Goal: Transaction & Acquisition: Purchase product/service

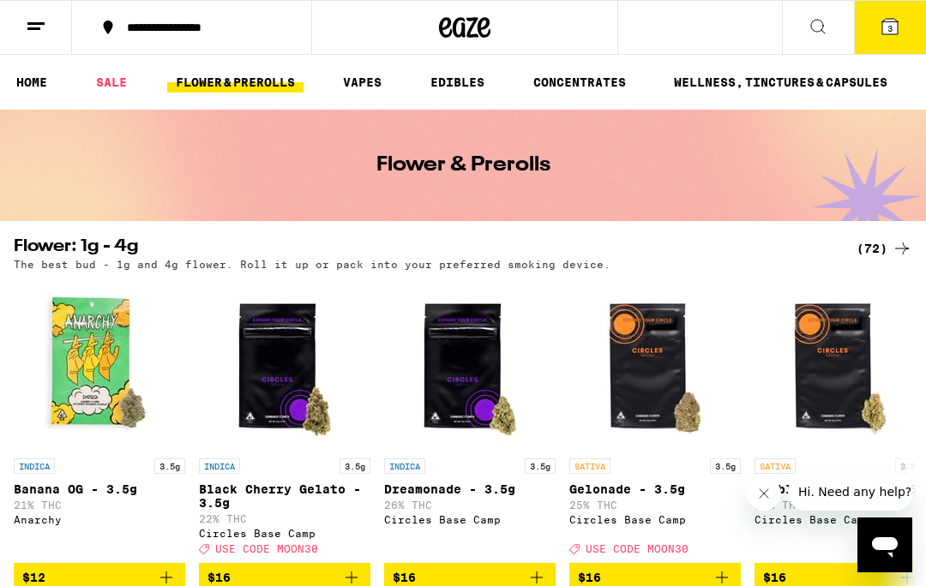
click at [111, 81] on link "SALE" at bounding box center [111, 82] width 48 height 21
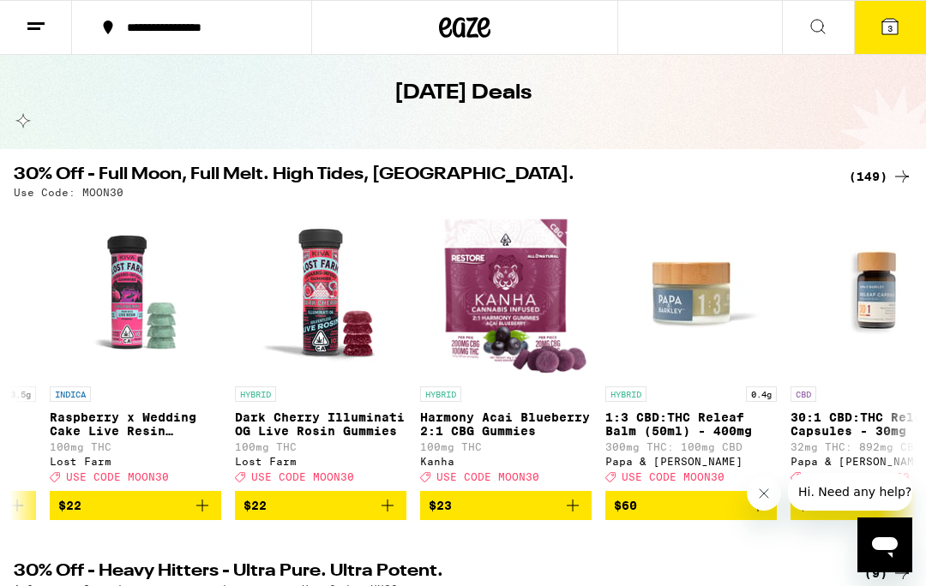
scroll to position [0, 705]
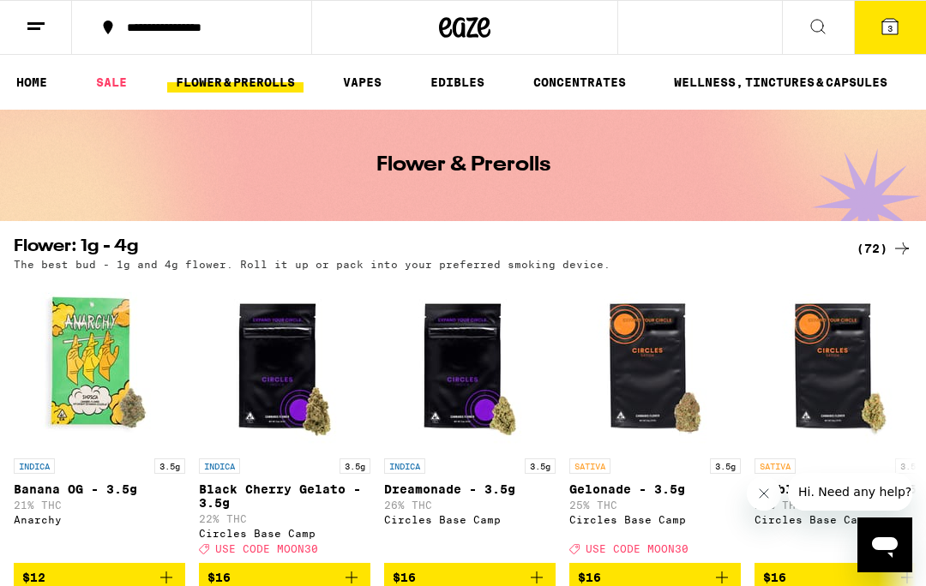
click at [885, 39] on button "3" at bounding box center [890, 27] width 72 height 53
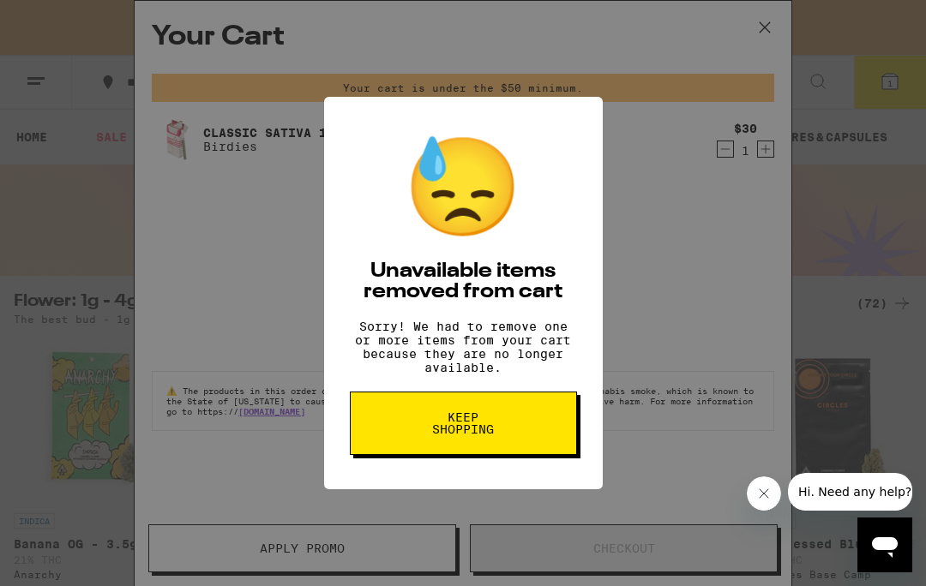
click at [548, 427] on button "Keep Shopping" at bounding box center [463, 423] width 227 height 63
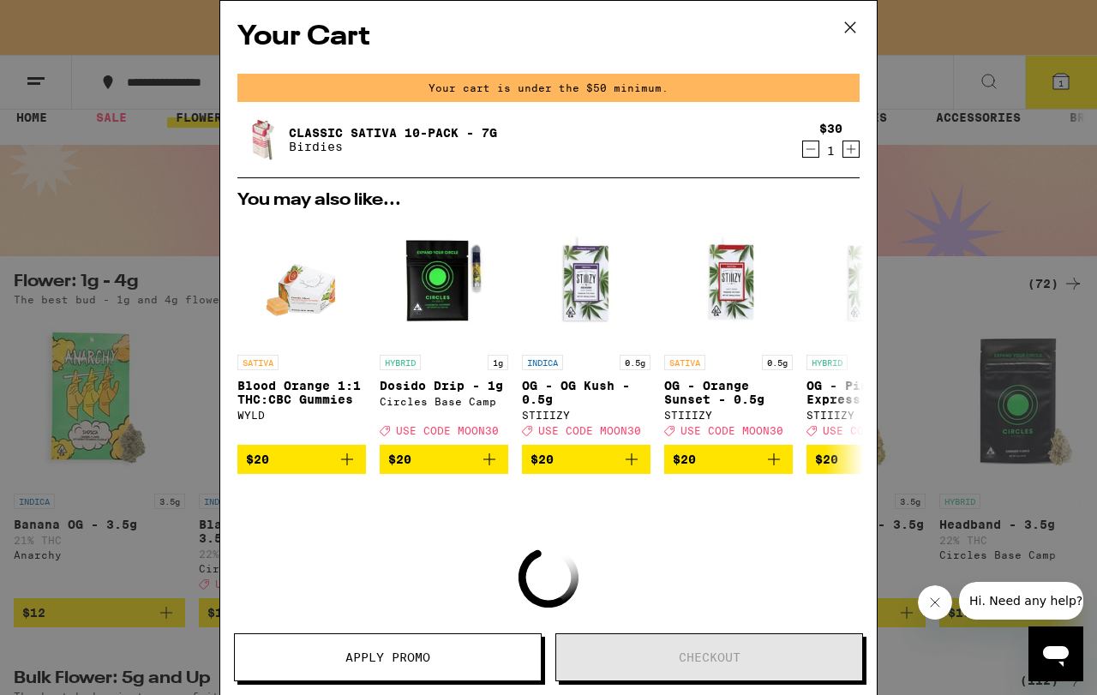
click at [849, 35] on icon at bounding box center [850, 28] width 26 height 26
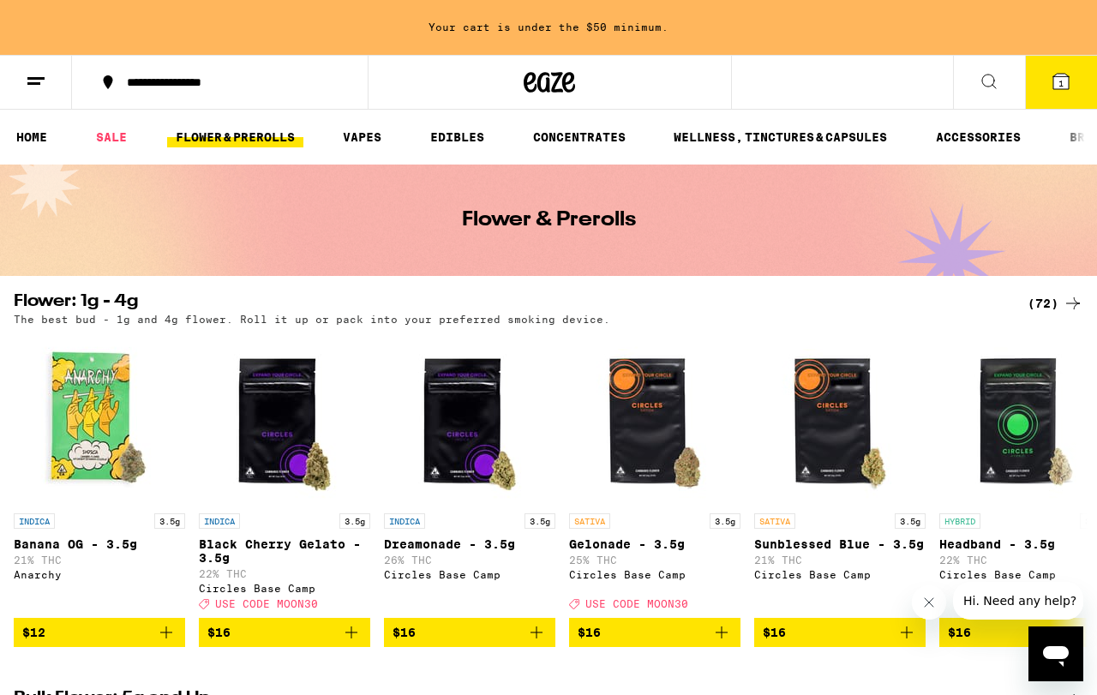
click at [925, 87] on icon at bounding box center [989, 81] width 21 height 21
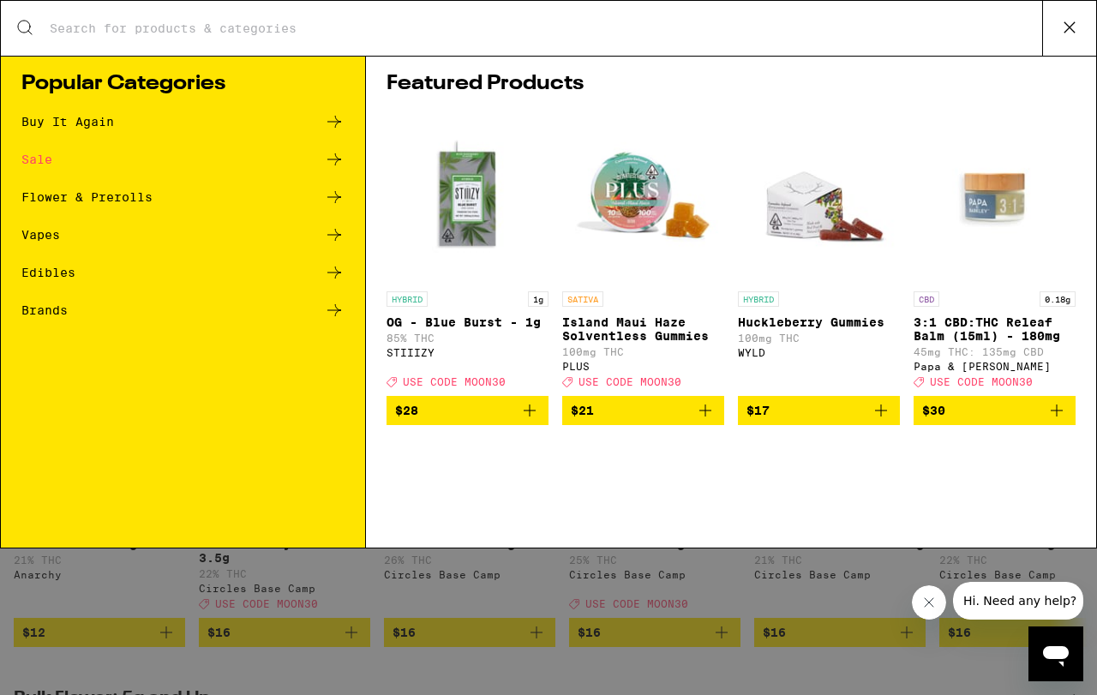
click at [343, 115] on icon at bounding box center [334, 121] width 21 height 21
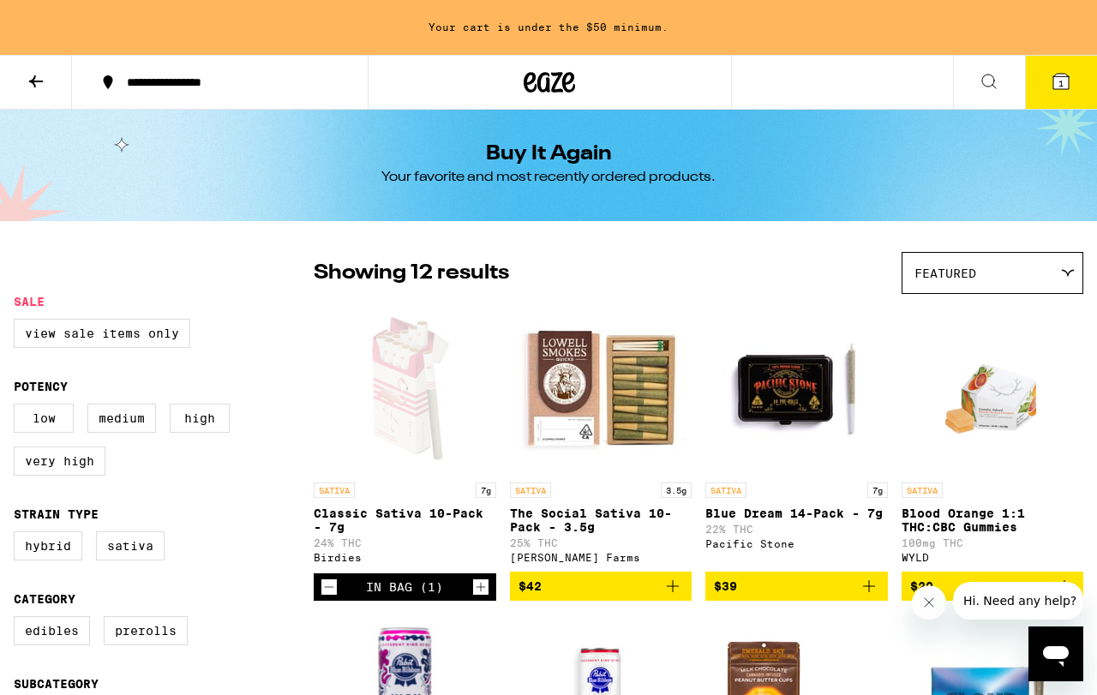
click at [419, 585] on div "In Bag (1)" at bounding box center [404, 586] width 77 height 27
click at [431, 585] on div "In Bag (1)" at bounding box center [404, 587] width 77 height 14
click at [485, 573] on link "SATIVA 7g Classic Sativa 10-Pack - 7g 24% THC Birdies" at bounding box center [405, 438] width 183 height 271
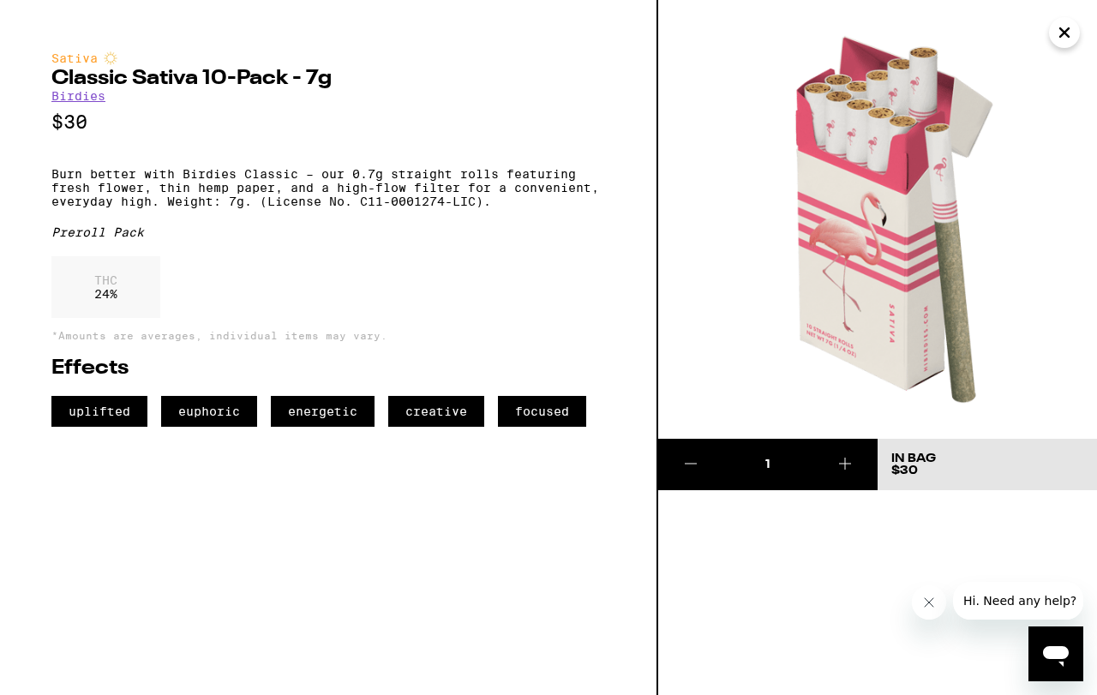
click at [925, 196] on img at bounding box center [877, 219] width 439 height 439
click at [925, 47] on button "Close" at bounding box center [1064, 32] width 31 height 31
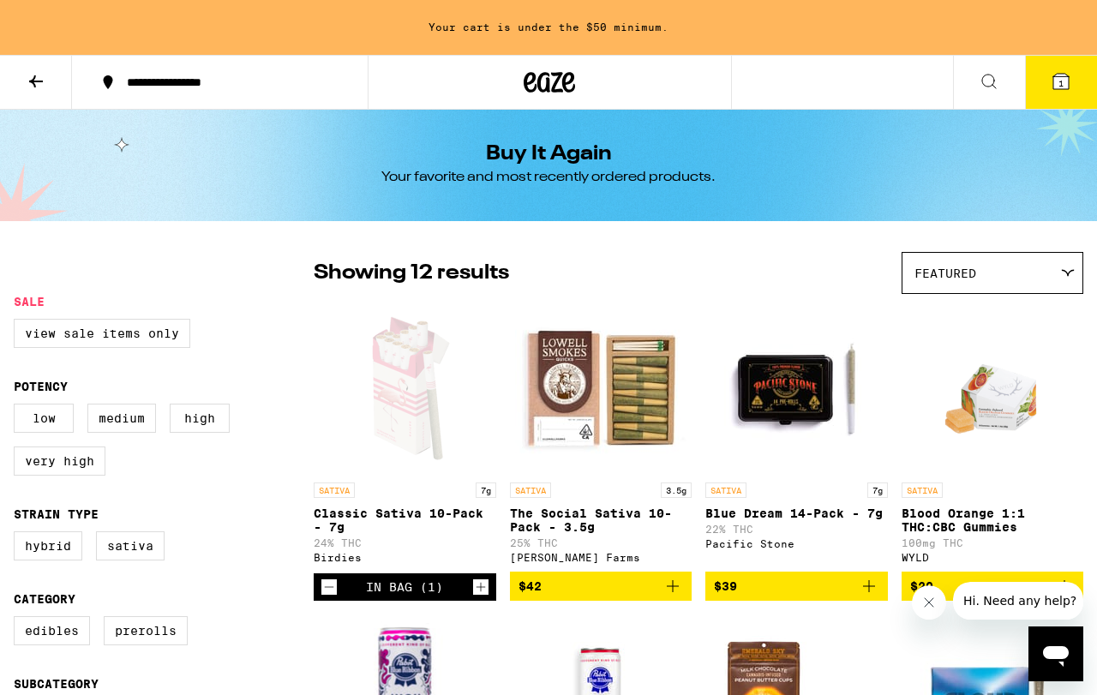
click at [925, 81] on button "1" at bounding box center [1061, 82] width 72 height 53
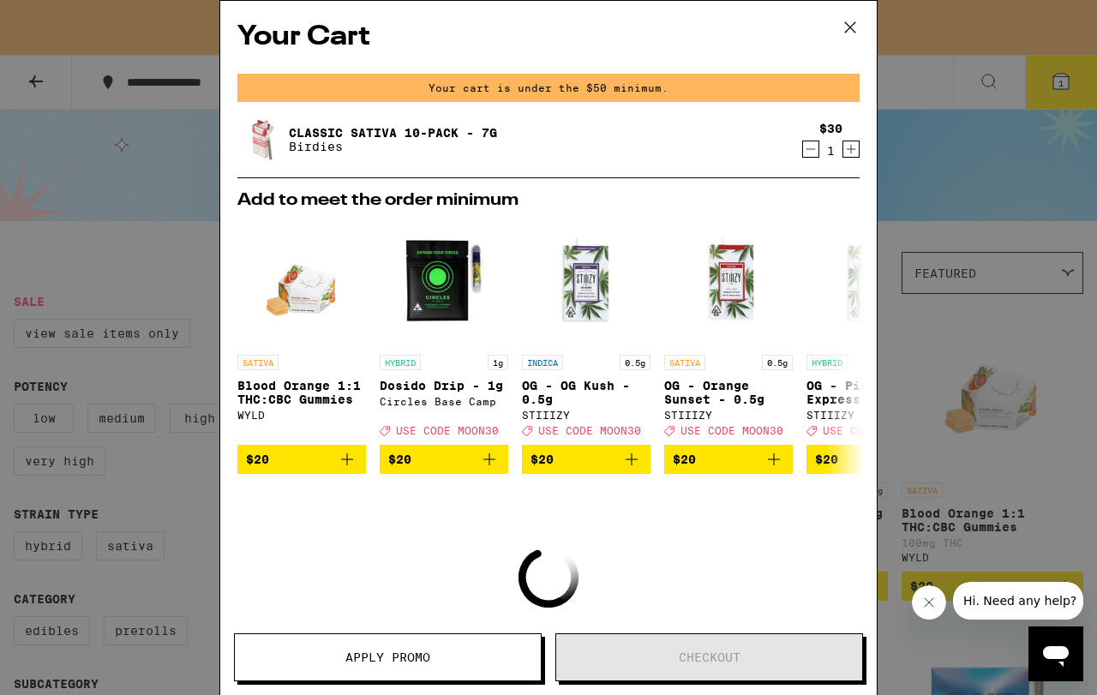
click at [854, 33] on icon at bounding box center [850, 28] width 26 height 26
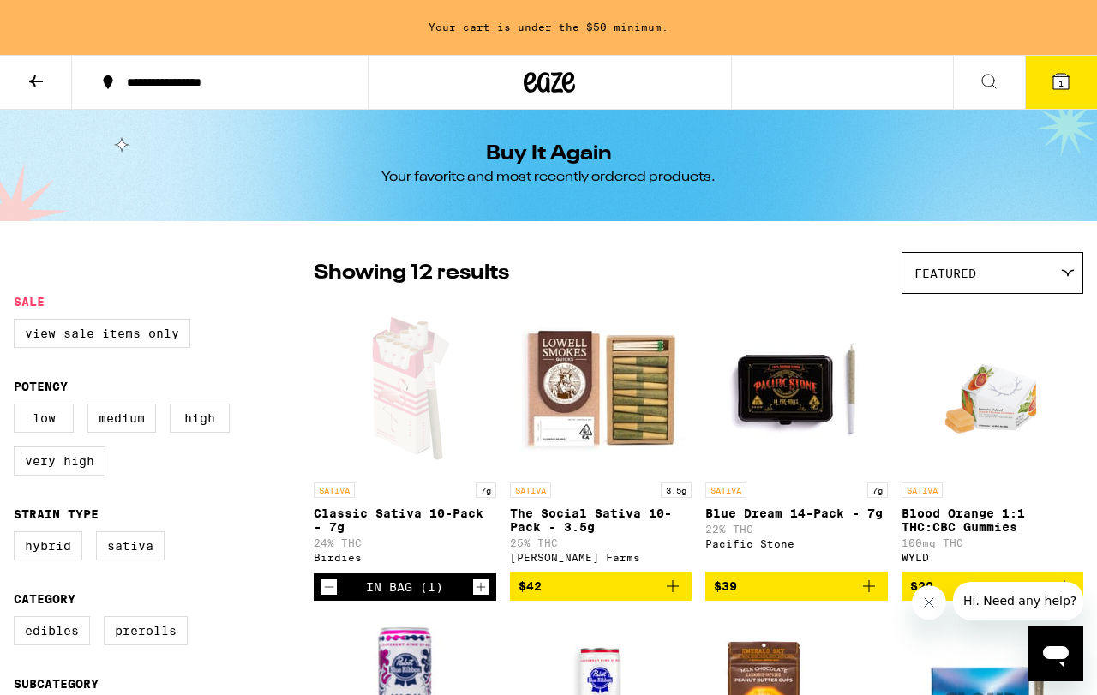
click at [925, 453] on img "Open page for Blood Orange 1:1 THC:CBC Gummies from WYLD" at bounding box center [992, 388] width 123 height 171
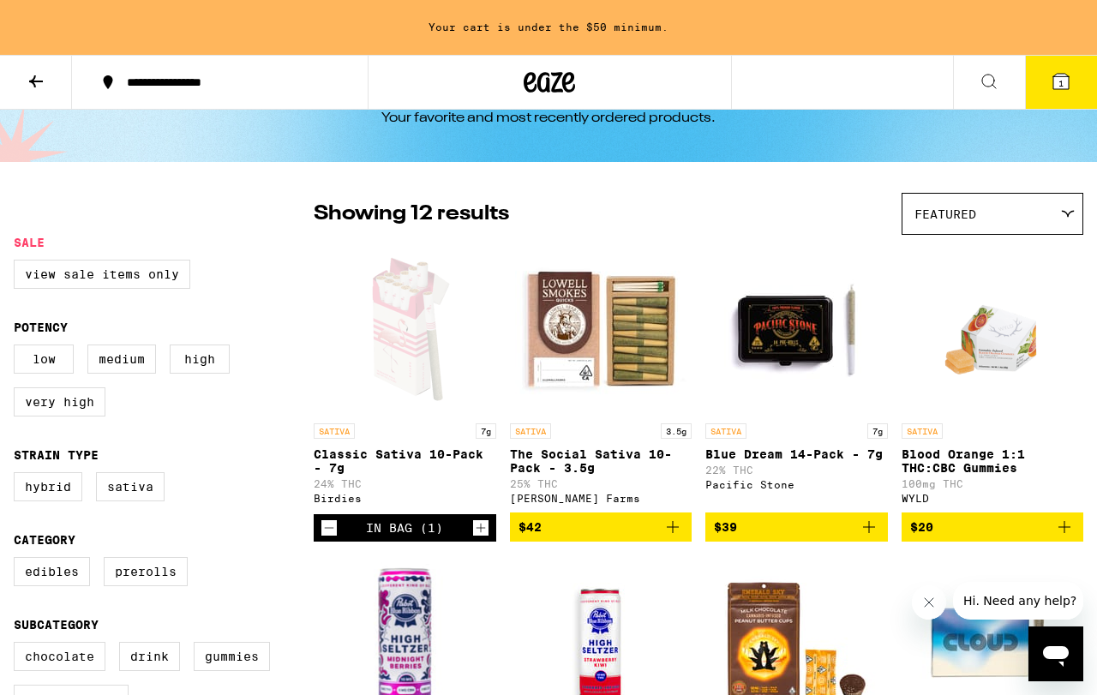
scroll to position [60, 0]
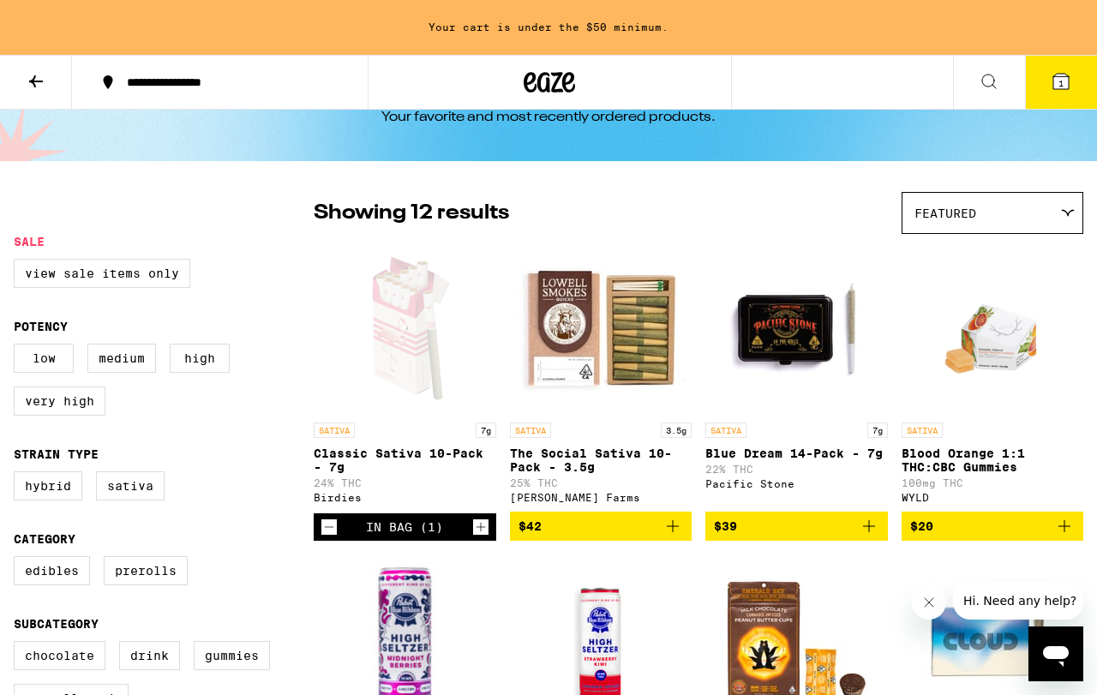
click at [668, 537] on icon "Add to bag" at bounding box center [672, 526] width 21 height 21
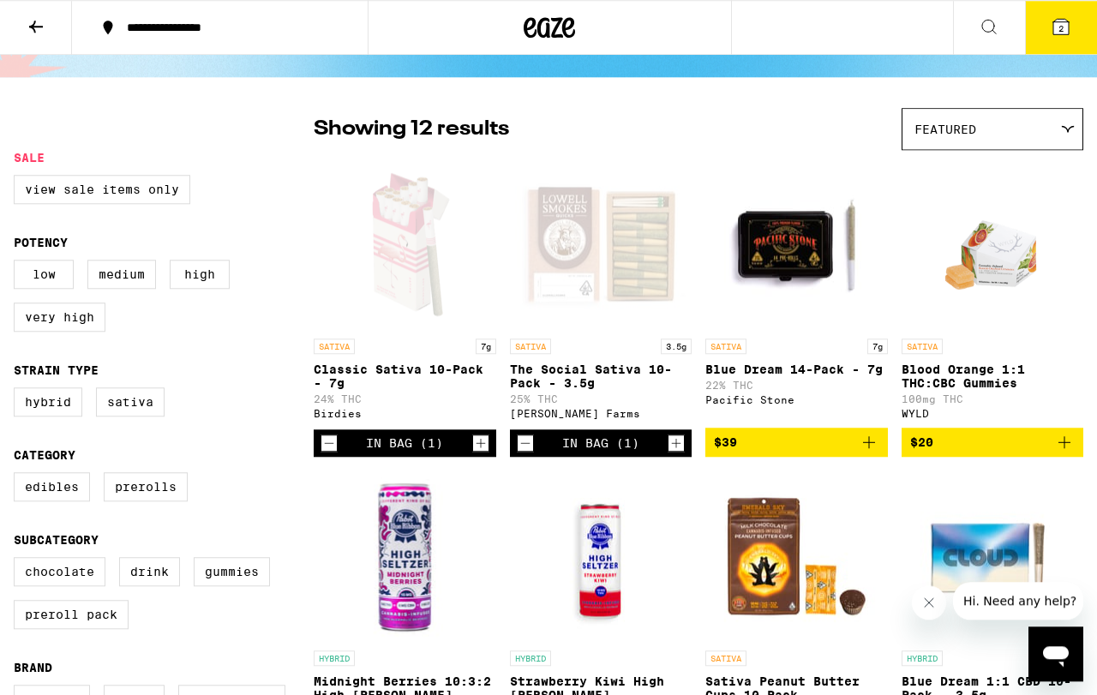
scroll to position [88, 0]
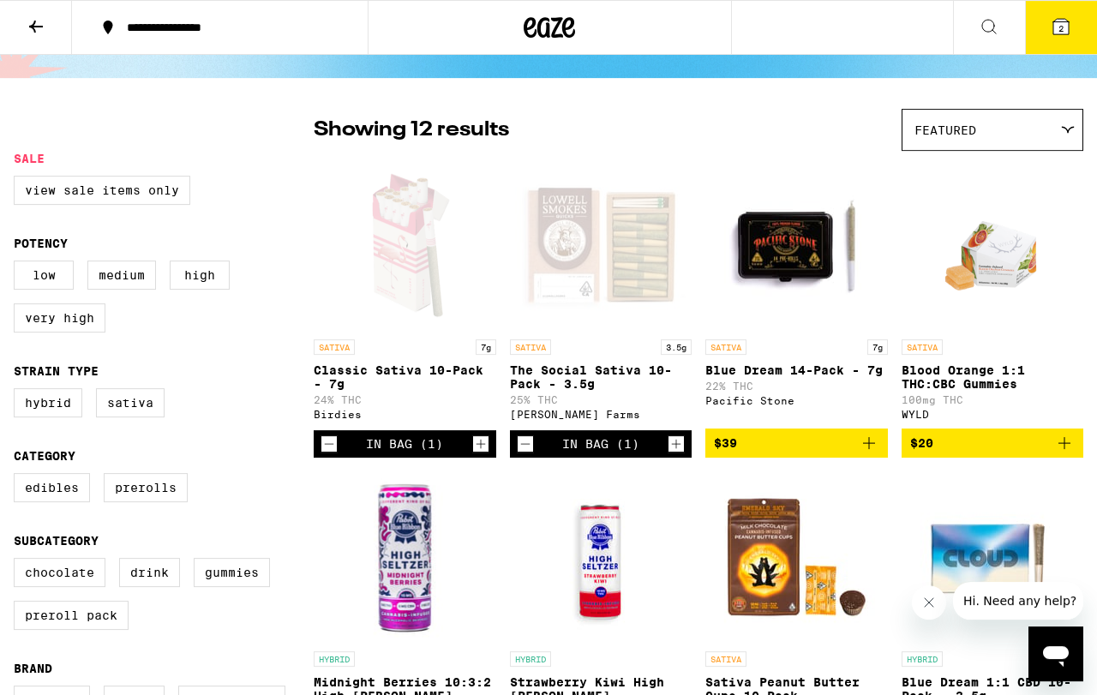
click at [866, 453] on icon "Add to bag" at bounding box center [869, 443] width 21 height 21
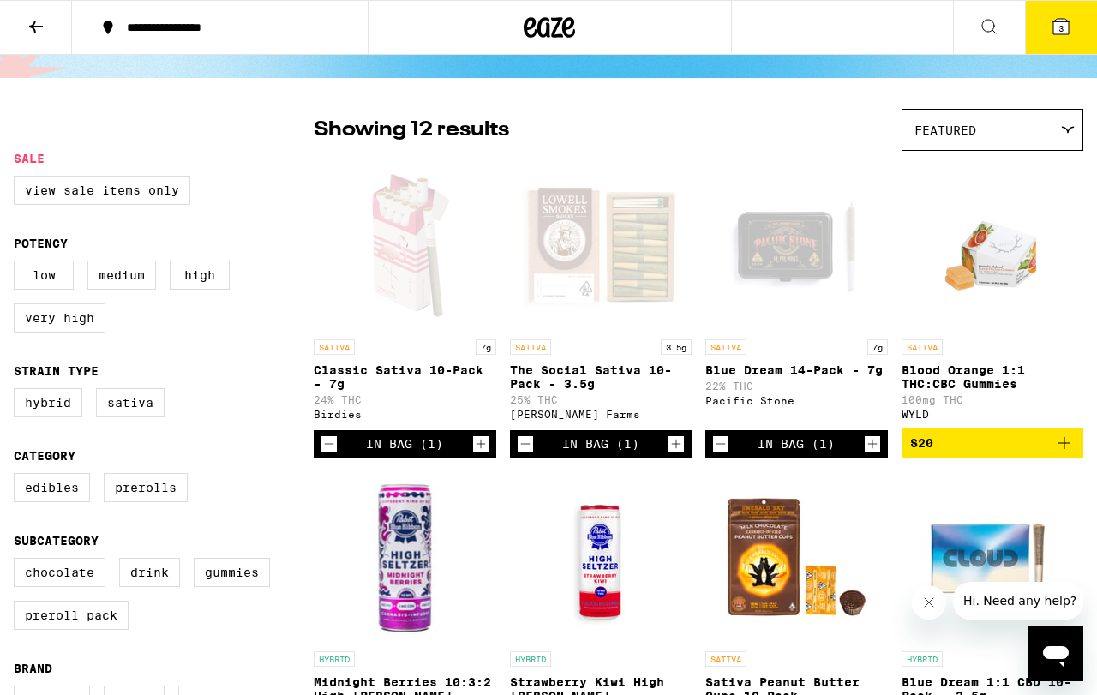
click at [925, 24] on span "3" at bounding box center [1060, 28] width 5 height 10
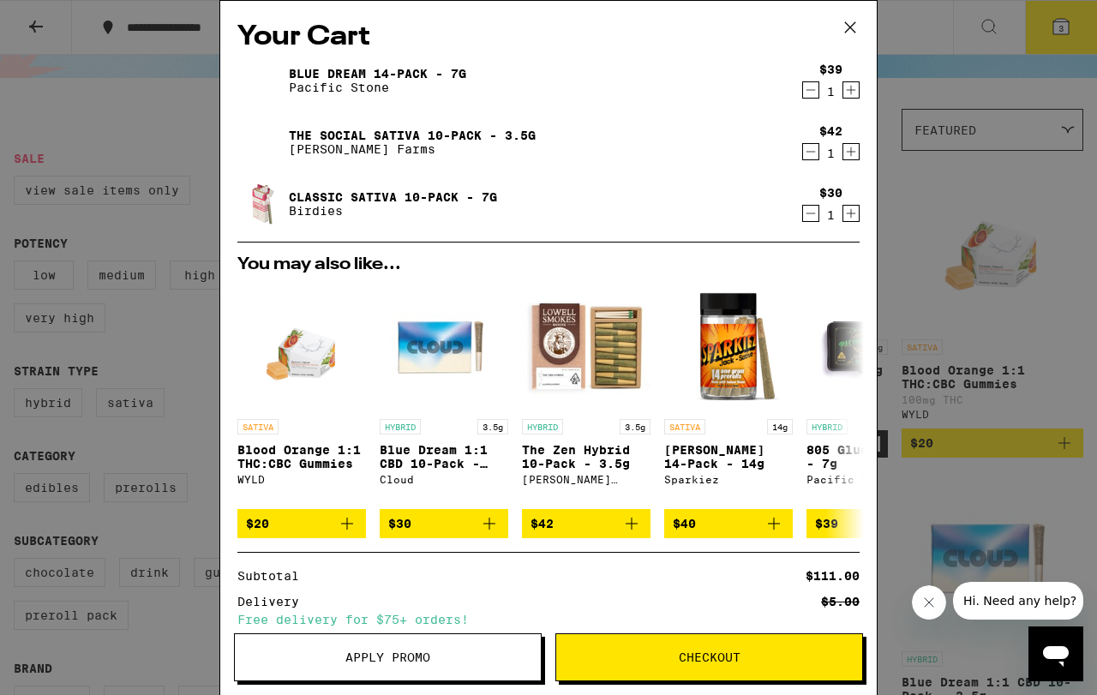
click at [739, 585] on span "Checkout" at bounding box center [710, 657] width 62 height 12
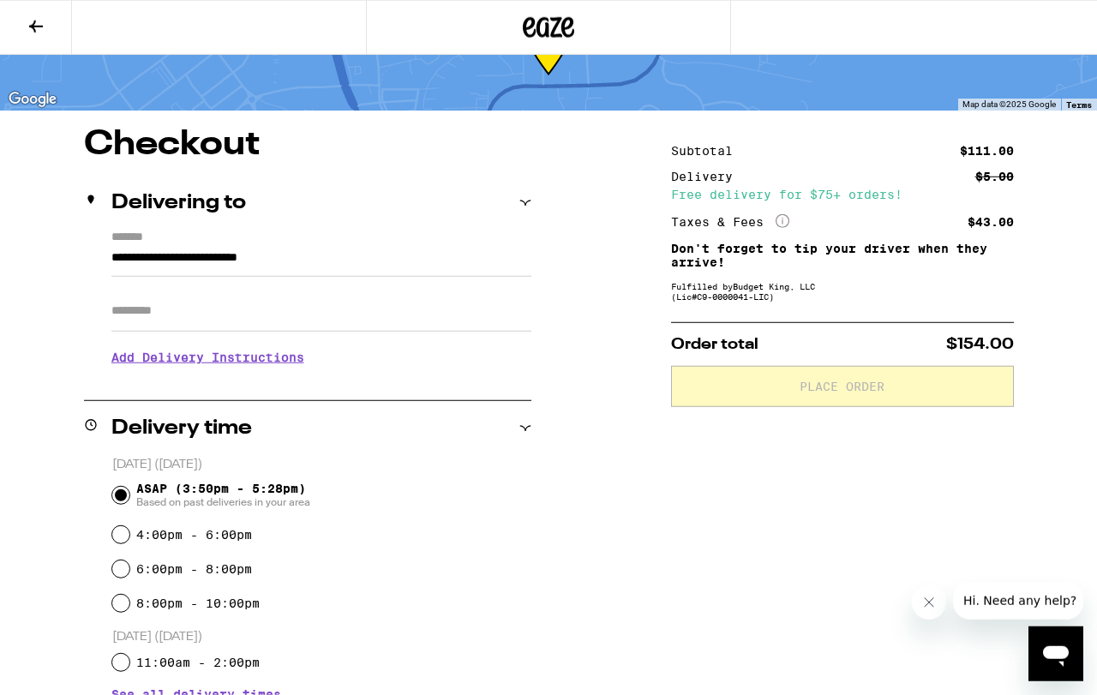
scroll to position [81, 0]
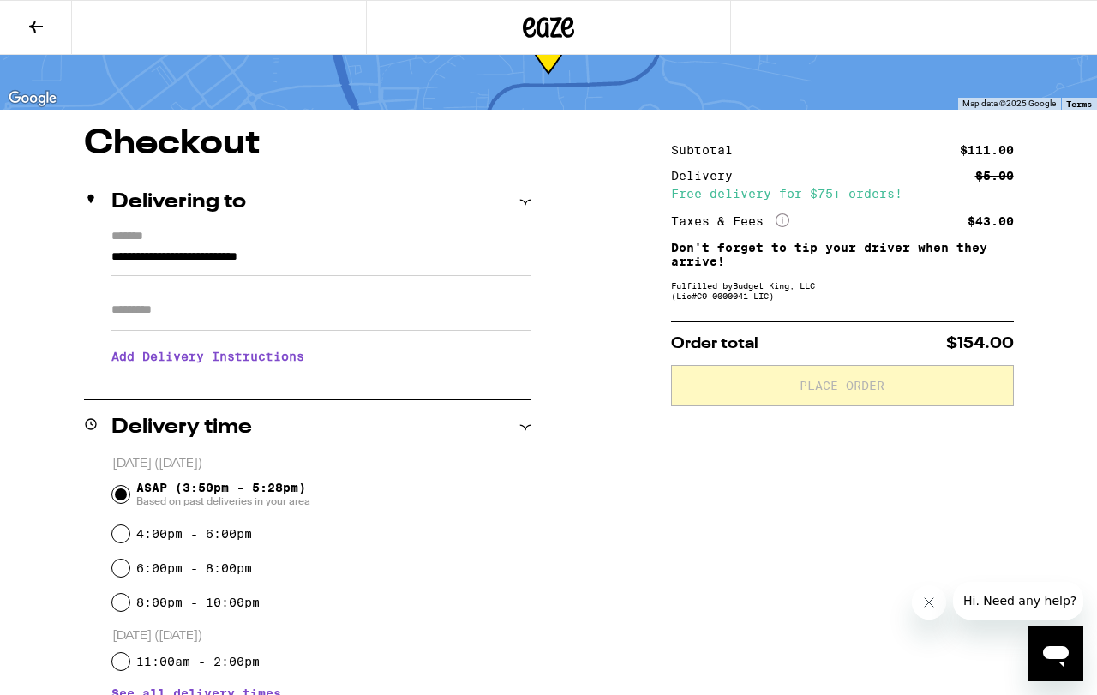
click at [126, 542] on input "4:00pm - 6:00pm" at bounding box center [120, 533] width 17 height 17
radio input "true"
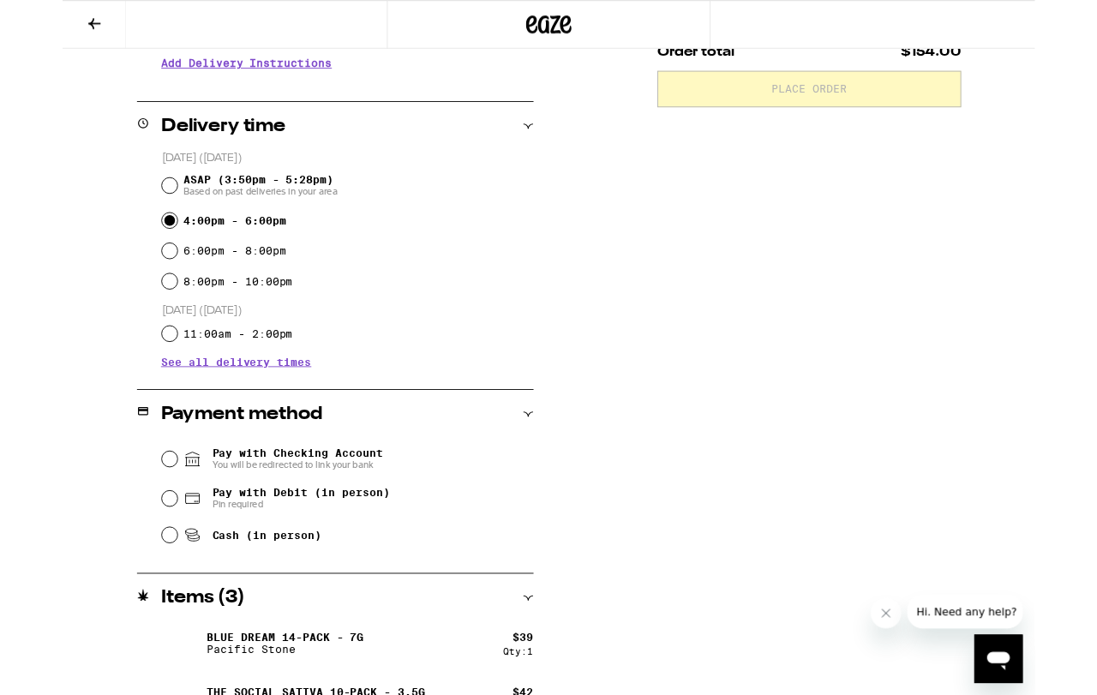
click at [120, 564] on input "Pay with Debit (in person) Pin required" at bounding box center [120, 562] width 17 height 17
radio input "true"
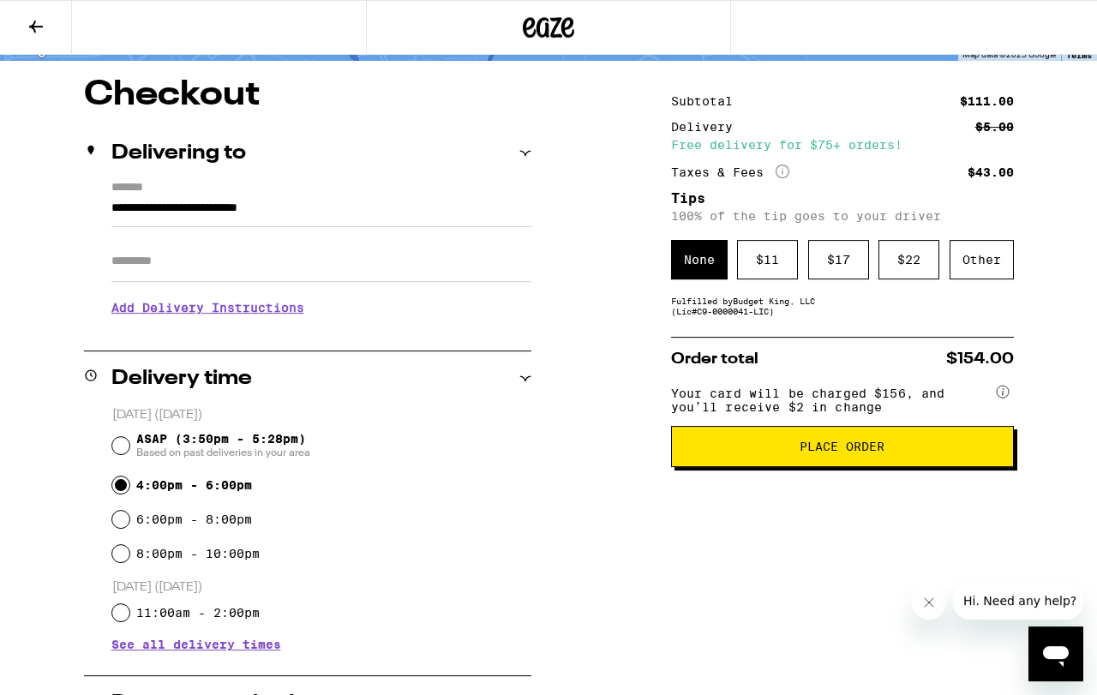
scroll to position [129, 0]
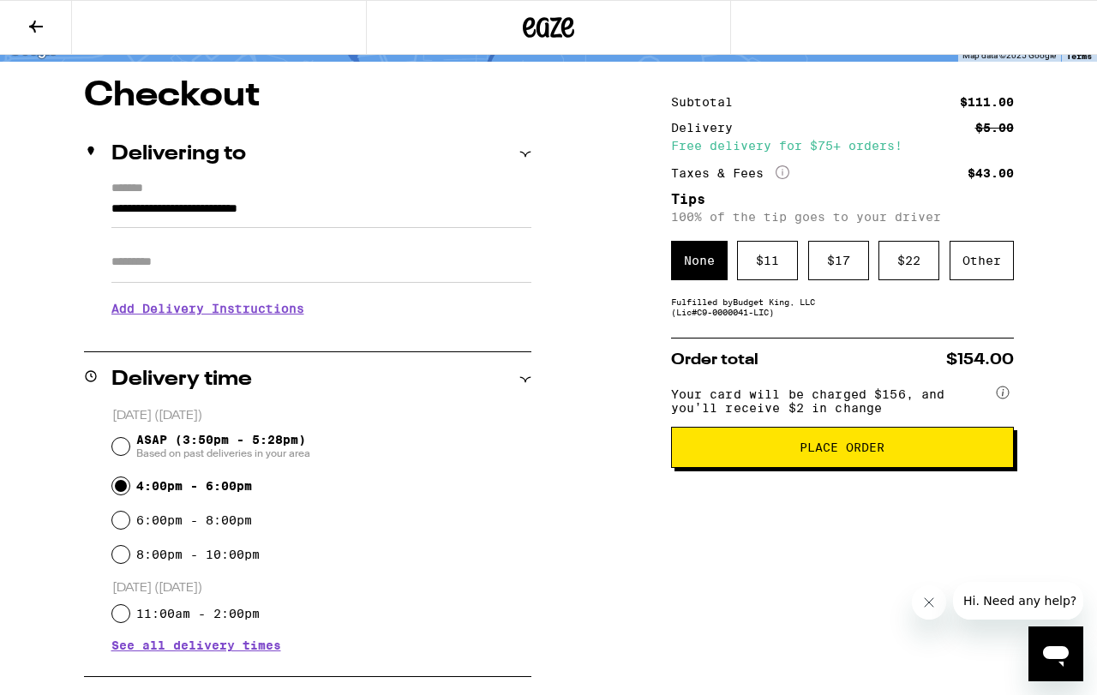
click at [840, 275] on div "$ 17" at bounding box center [838, 260] width 61 height 39
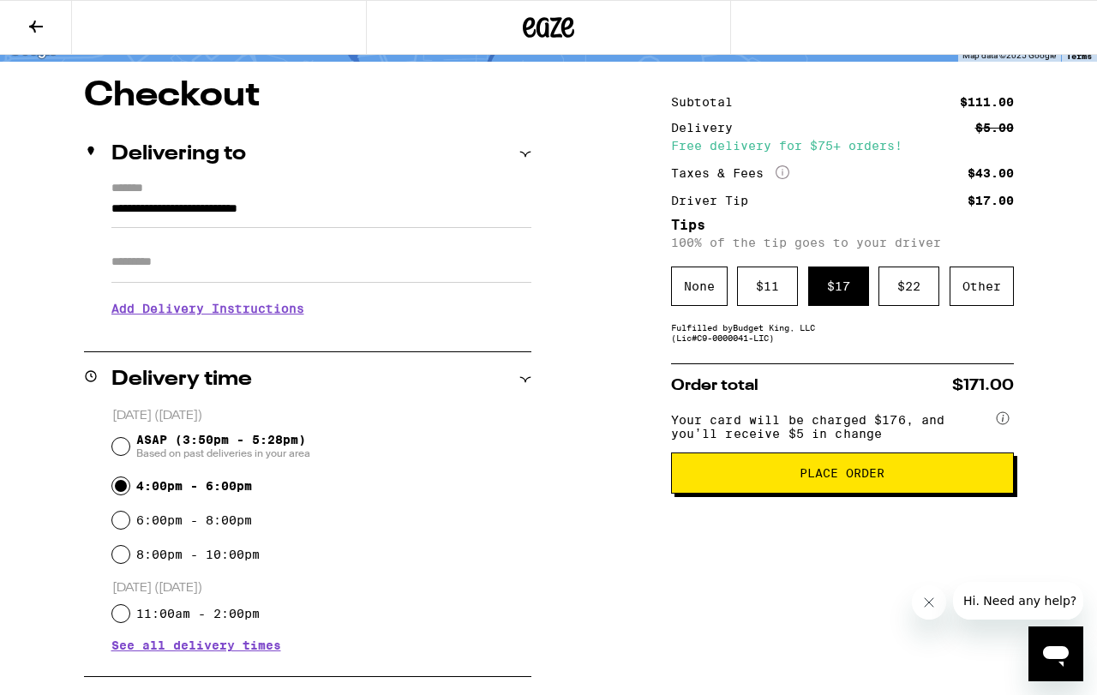
click at [920, 479] on span "Place Order" at bounding box center [843, 473] width 314 height 12
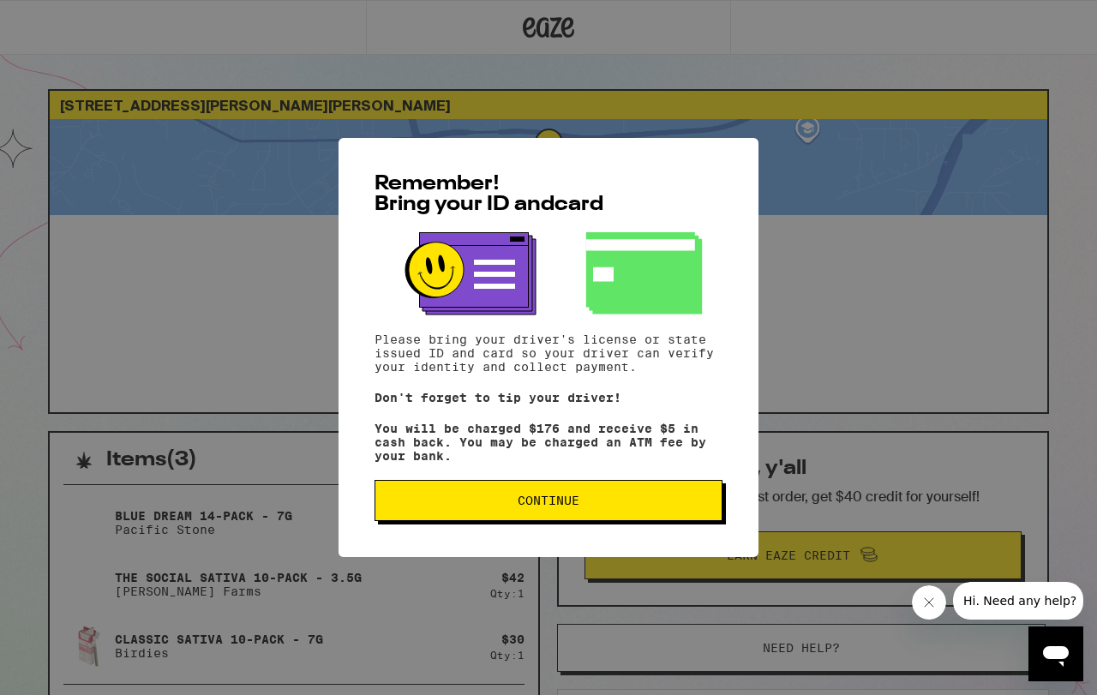
click at [679, 513] on button "Continue" at bounding box center [549, 500] width 348 height 41
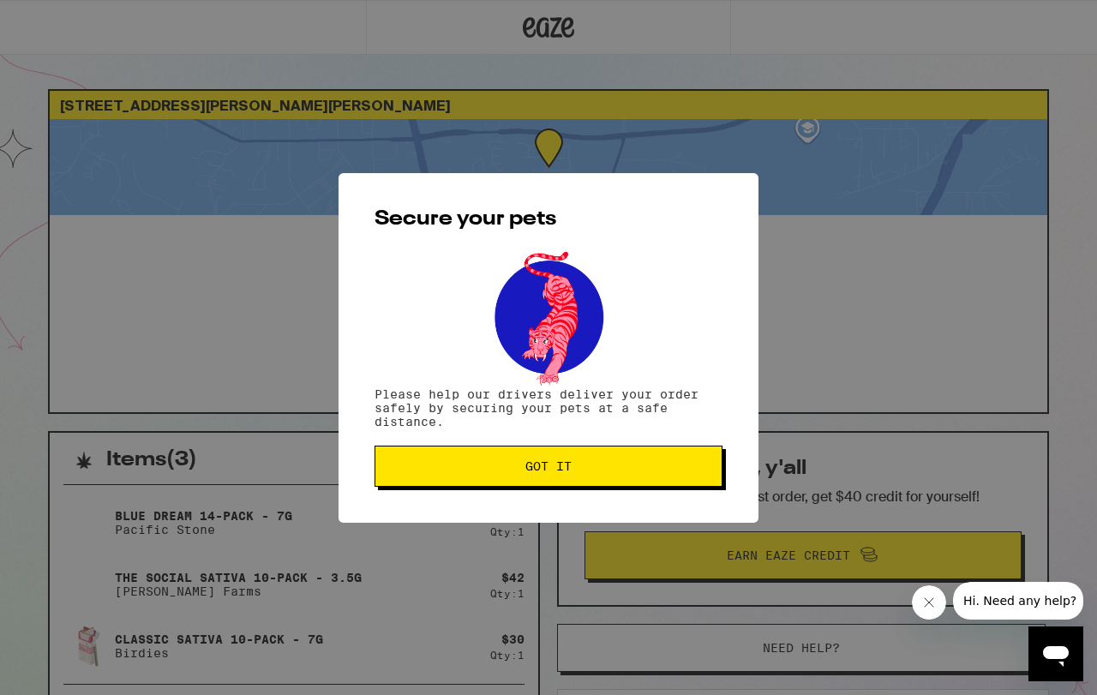
click at [662, 465] on span "Got it" at bounding box center [548, 466] width 319 height 12
